Goal: Task Accomplishment & Management: Complete application form

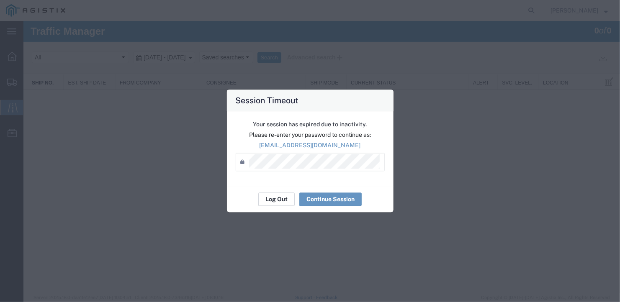
click at [0, 0] on button "Log Out" at bounding box center [0, 0] width 0 height 0
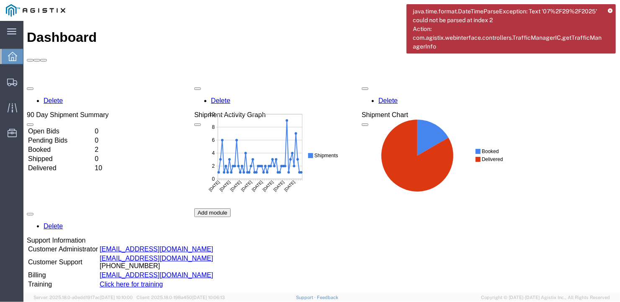
click at [612, 11] on icon at bounding box center [610, 11] width 5 height 5
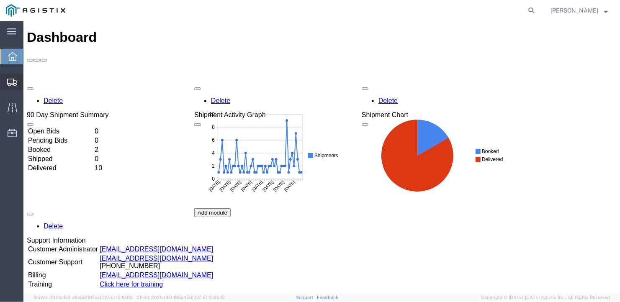
click at [0, 0] on span "Create Shipment" at bounding box center [0, 0] width 0 height 0
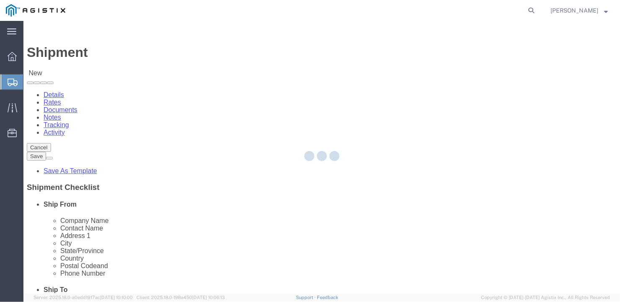
select select
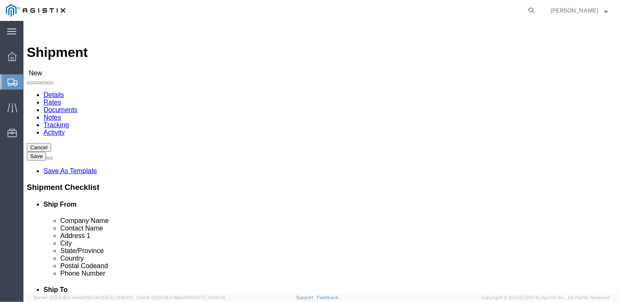
click select "Select General Dynamics Bath Iron Works"
select select "8114"
click select "Select General Dynamics Bath Iron Works"
select select
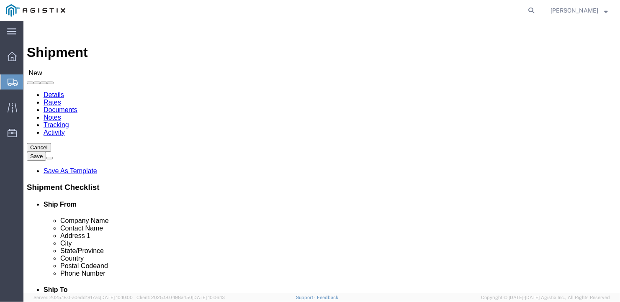
scroll to position [42, 0]
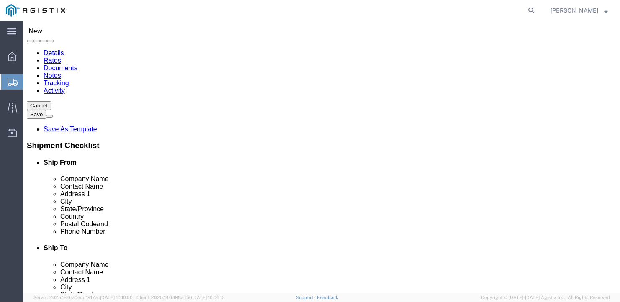
click input "text"
type input "Arcellor- [GEOGRAPHIC_DATA]"
click input "text"
type input "[PERSON_NAME]"
type input "[STREET_ADDRESS][PERSON_NAME]"
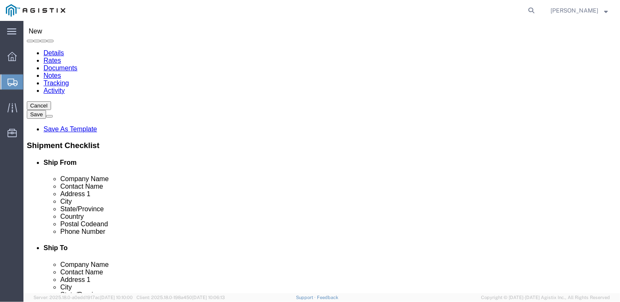
click input "text"
type input "[GEOGRAPHIC_DATA]"
type input "P"
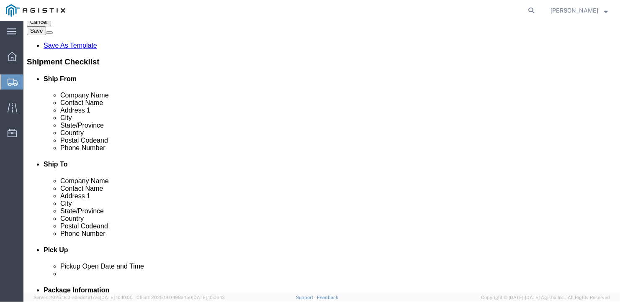
scroll to position [168, 0]
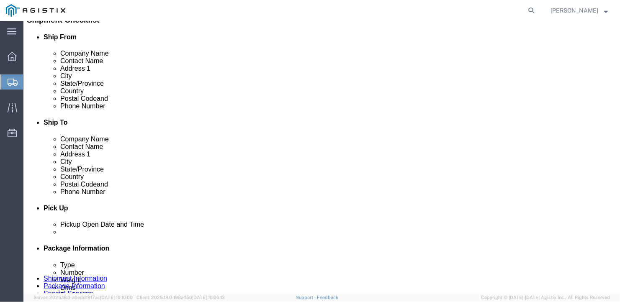
click input "text"
type input "19320"
click input "text"
type input "[PHONE_NUMBER]"
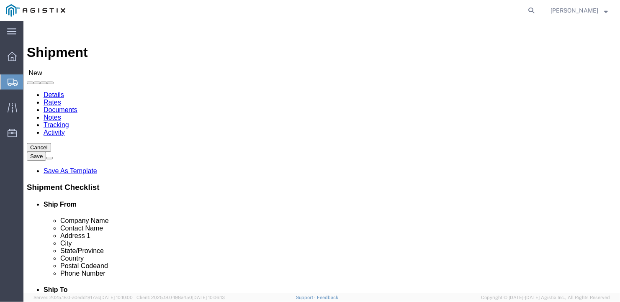
click select "Select Bath - 50 YARD REC [US_STATE][GEOGRAPHIC_DATA] - 700 [US_STATE][GEOGRAPH…"
select select "15691"
click select "Select Bath - 50 YARD REC [US_STATE][GEOGRAPHIC_DATA] - 700 [US_STATE][GEOGRAPH…"
click input "text"
type input "a"
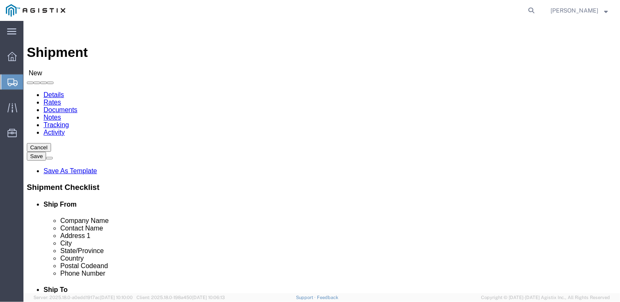
type input "ASA WHSE"
click input "text"
type input "a"
type input "[PERSON_NAME]"
type input "[STREET_ADDRESS][PERSON_NAME]"
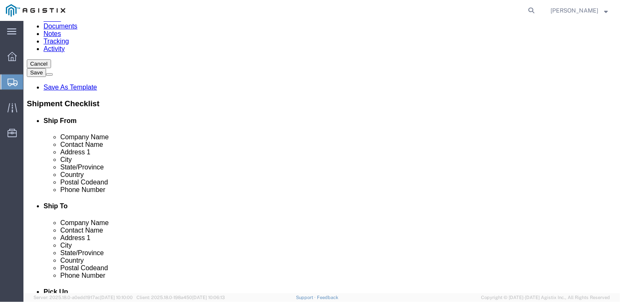
scroll to position [126, 0]
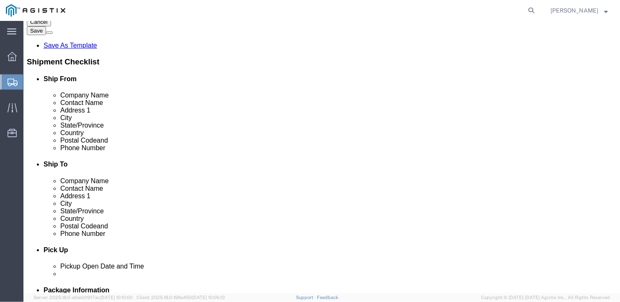
click input "text"
type input "[GEOGRAPHIC_DATA]"
type input "M"
type input "[US_STATE]"
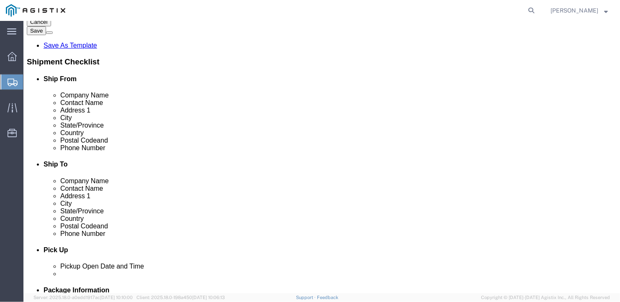
type input "04530"
type input "[PHONE_NUMBER]"
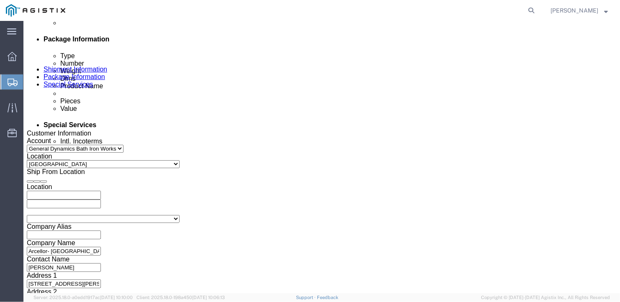
scroll to position [582, 0]
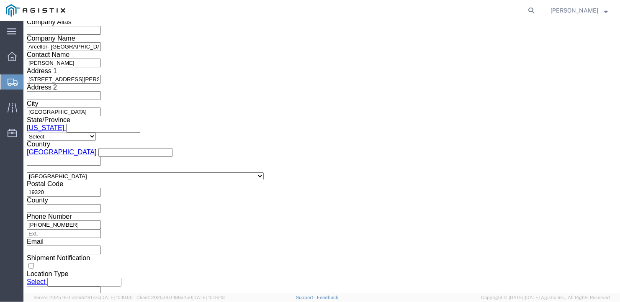
click select "Select Air Less than Truckload Multi-Leg Ocean Freight Rail Small Parcel Truckl…"
select select "TL"
click select "Select Air Less than Truckload Multi-Leg Ocean Freight Rail Small Parcel Truckl…"
click select "Select 1-Ton (PSS) 10 Wheel 10 Yard Dump Truck 20 Yard Dump Truck Bobtail Botto…"
select select "FLBD"
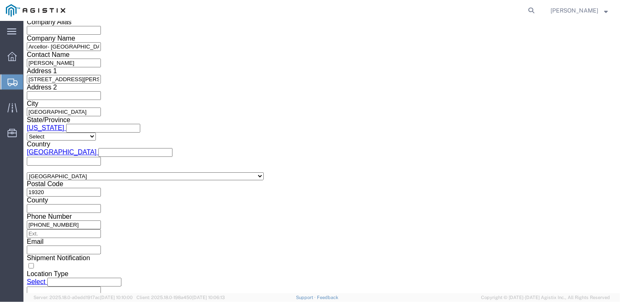
click select "Select 1-Ton (PSS) 10 Wheel 10 Yard Dump Truck 20 Yard Dump Truck Bobtail Botto…"
click select "Select 35 Feet 20 Feet 28 Feet 53 Feet 40 Feet 48 Feet"
select select "53FT"
click select "Select 35 Feet 20 Feet 28 Feet 53 Feet 40 Feet 48 Feet"
click button "Continue"
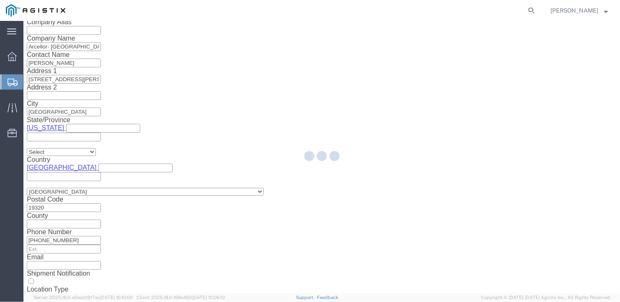
scroll to position [10, 0]
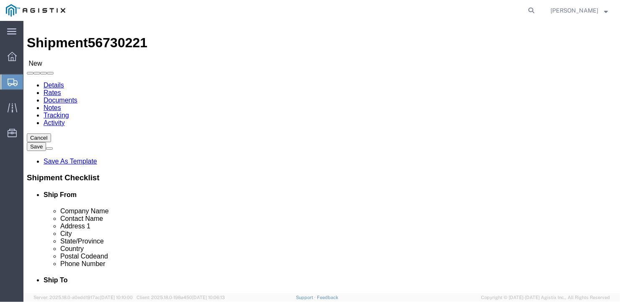
click select "Select Bale(s) Basket(s) Bolt(s) Bottle(s) Buckets Bulk Bundle(s) Can(s) Cardbo…"
select select "BULK"
click select "Select Bale(s) Basket(s) Bolt(s) Bottle(s) Buckets Bulk Bundle(s) Can(s) Cardbo…"
drag, startPoint x: 94, startPoint y: 169, endPoint x: 80, endPoint y: 168, distance: 13.8
click div "1"
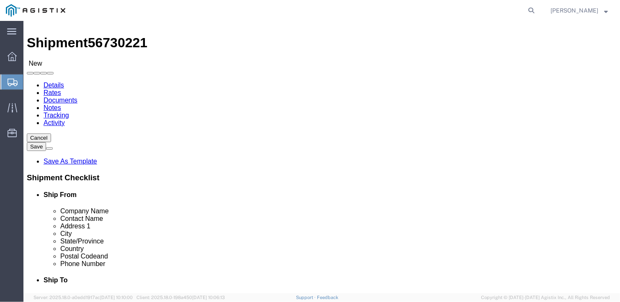
type input "5"
click div "Package Type Select Bale(s) Basket(s) Bolt(s) Bottle(s) Buckets Bulk Bundle(s) …"
drag, startPoint x: 93, startPoint y: 184, endPoint x: 83, endPoint y: 182, distance: 10.6
click input "text"
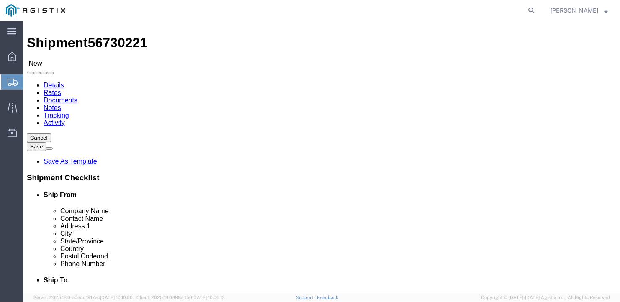
type input "490.312"
click input "text"
type input "126.5"
click input "text"
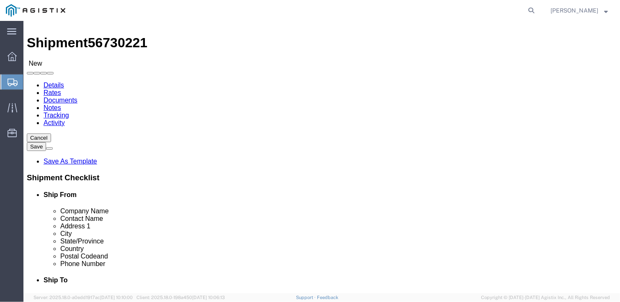
type input "12"
click link "Add Content"
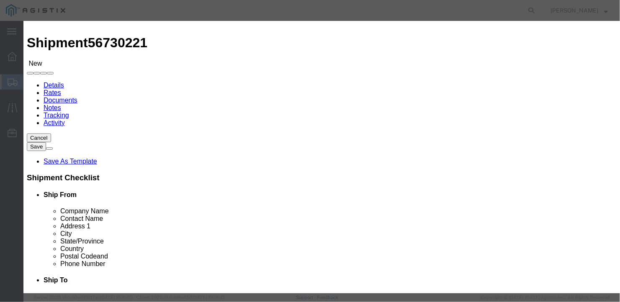
click input "text"
type input "wide steel plates"
drag, startPoint x: 159, startPoint y: 77, endPoint x: 148, endPoint y: 84, distance: 13.1
click div "0"
type input "5"
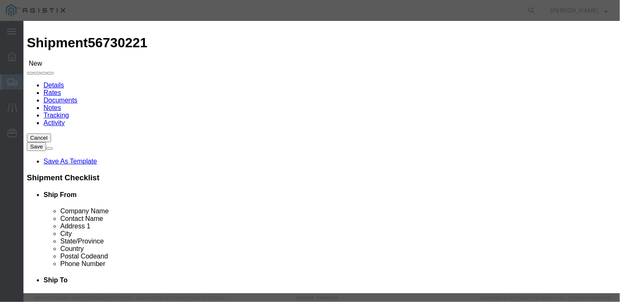
click input "text"
type input "1"
click div "Save & Add Another Save & Close Close"
click button "Save & Close"
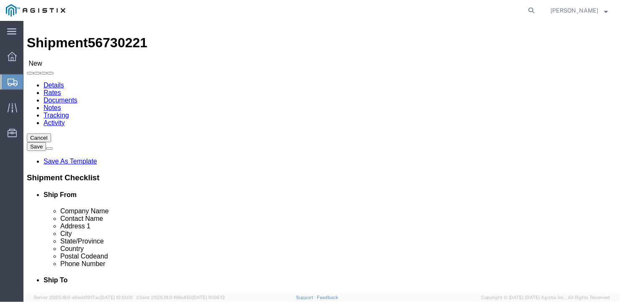
drag, startPoint x: 102, startPoint y: 198, endPoint x: 79, endPoint y: 194, distance: 23.4
click div "0.00 Select kgs lbs"
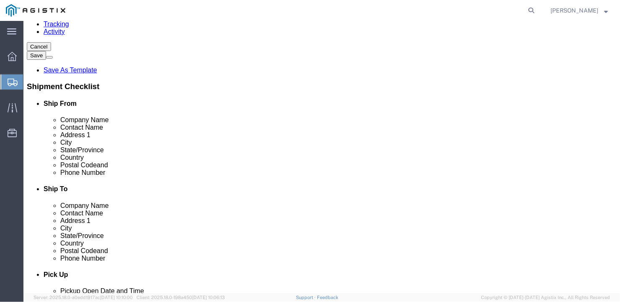
scroll to position [17, 0]
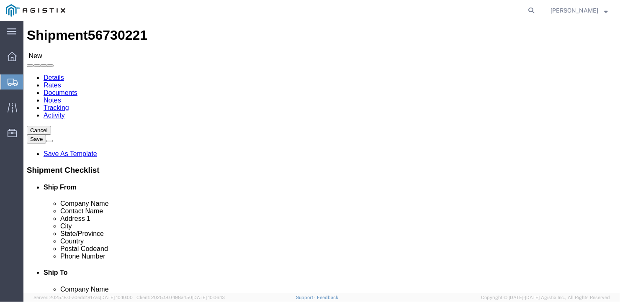
type input "46482"
click button "Rate Shipment"
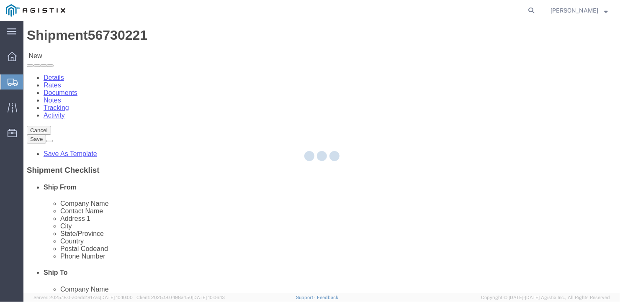
scroll to position [0, 0]
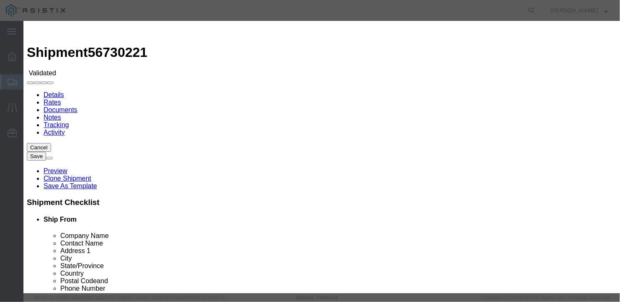
select select "6922"
select select "16774"
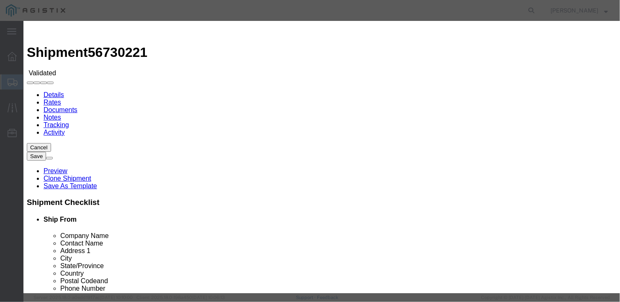
type input "2800"
type input "2,800.00"
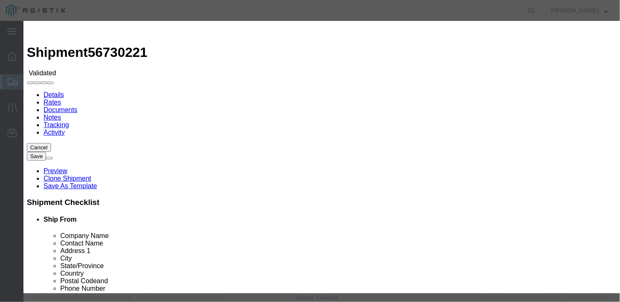
type input "27138"
type input "[PERSON_NAME]"
type input "2075497862"
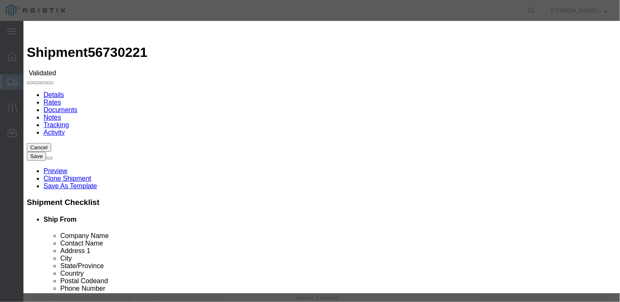
drag, startPoint x: 482, startPoint y: 116, endPoint x: 484, endPoint y: 121, distance: 5.4
type input "[DATE]"
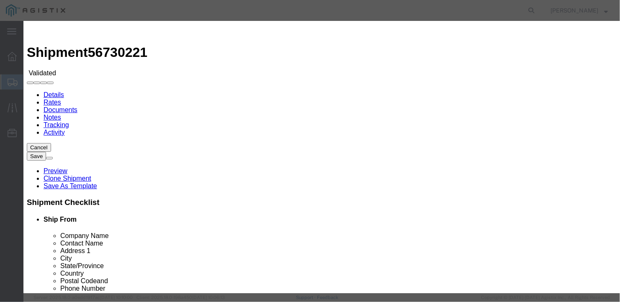
scroll to position [82, 0]
type input "[DATE]"
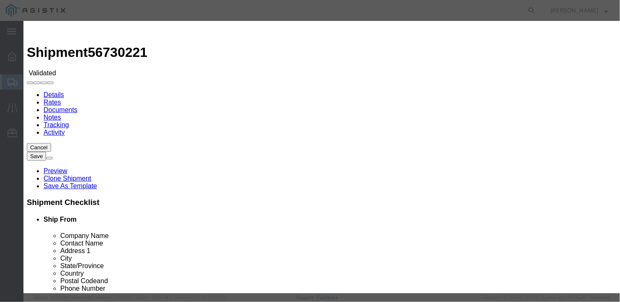
select select "1900"
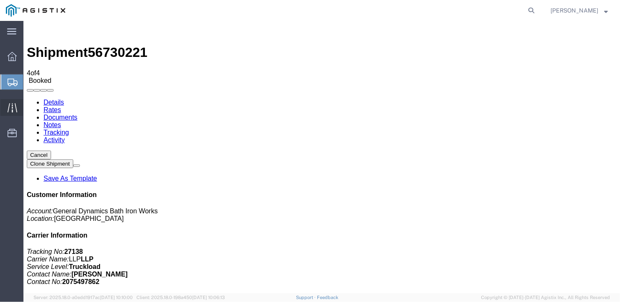
click at [10, 105] on icon at bounding box center [13, 108] width 10 height 10
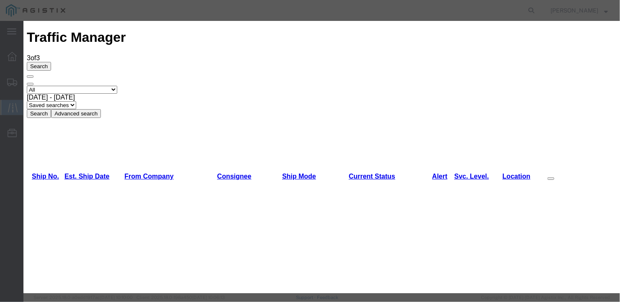
type input "[DATE]"
type input "10:00 AM"
select select "DELIVRED"
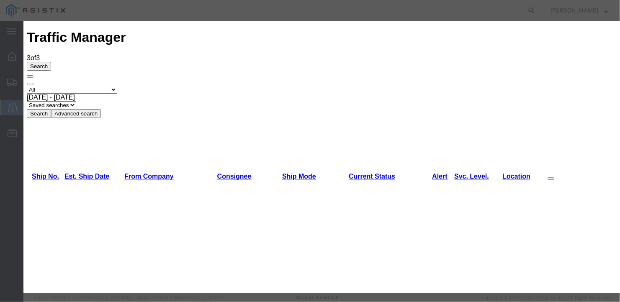
type input "[DATE]"
